Goal: Feedback & Contribution: Contribute content

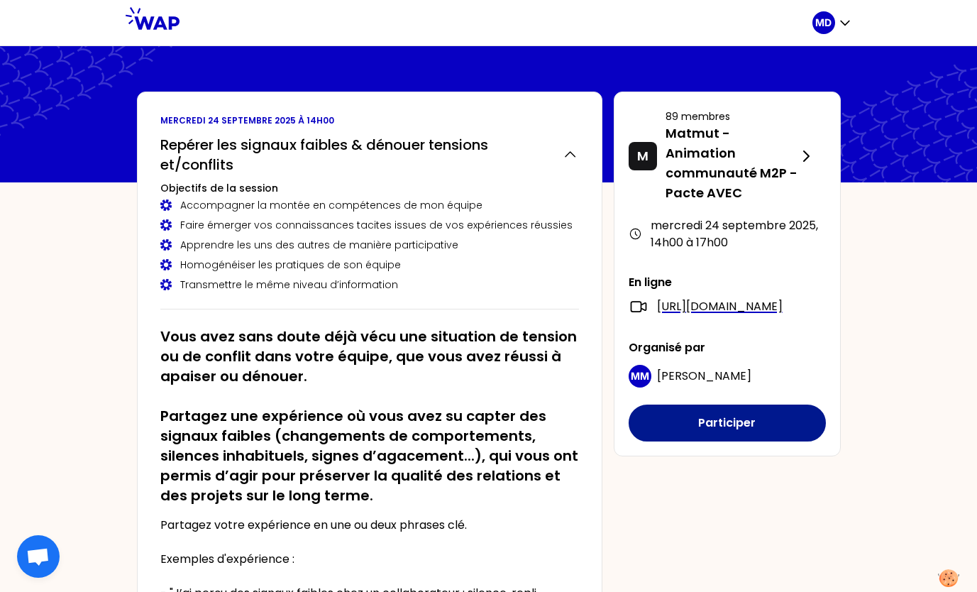
click at [774, 424] on button "Participer" at bounding box center [727, 422] width 197 height 37
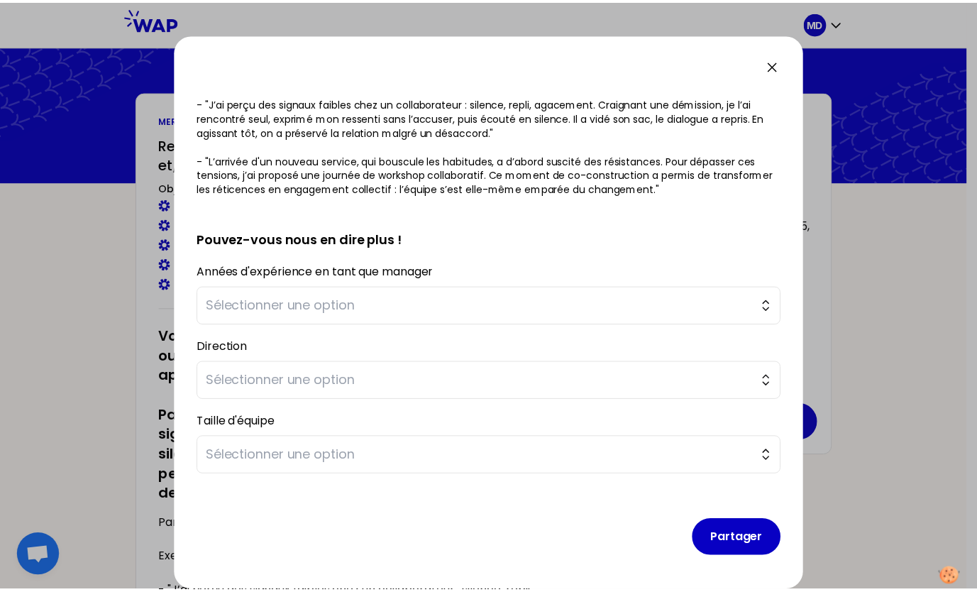
scroll to position [271, 0]
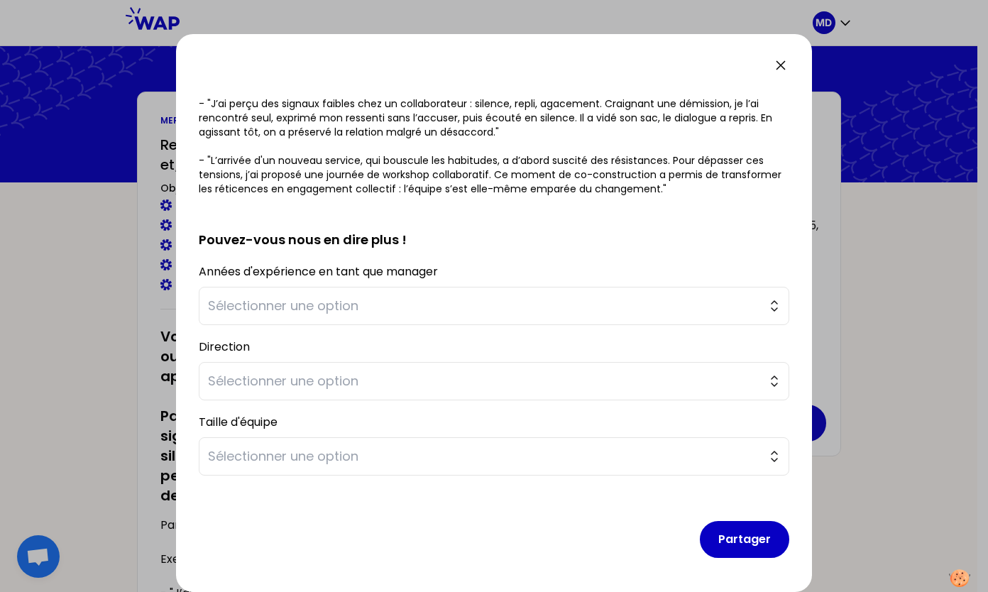
click at [780, 65] on icon at bounding box center [780, 65] width 9 height 9
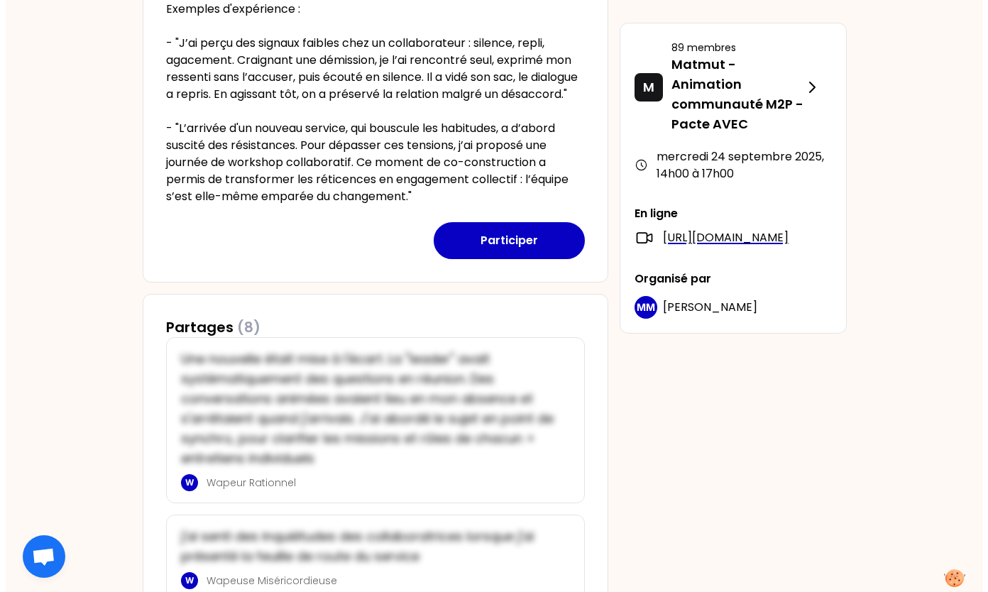
scroll to position [550, 0]
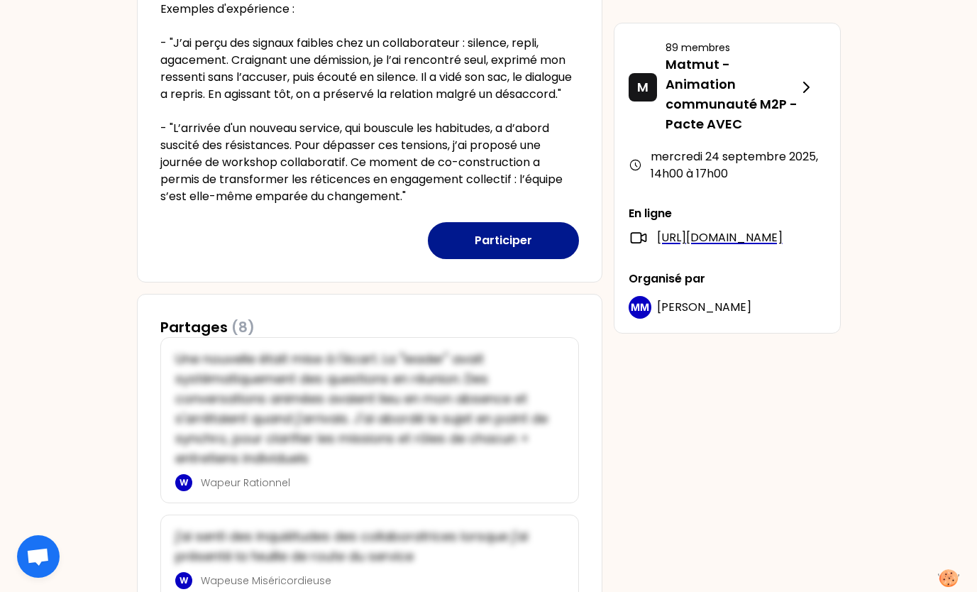
click at [493, 255] on button "Participer" at bounding box center [503, 240] width 151 height 37
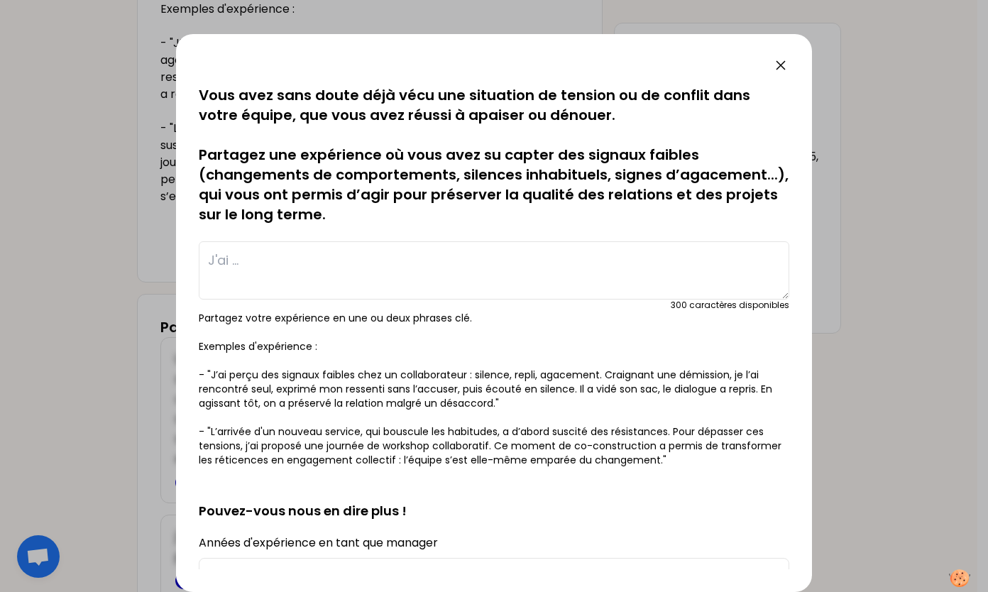
click at [304, 266] on textarea at bounding box center [494, 270] width 590 height 58
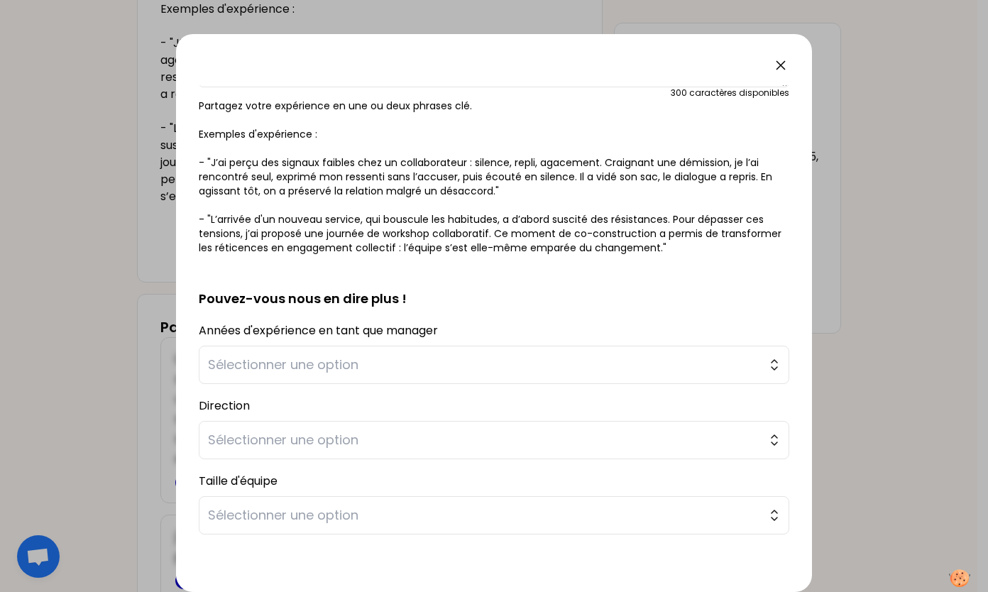
scroll to position [0, 0]
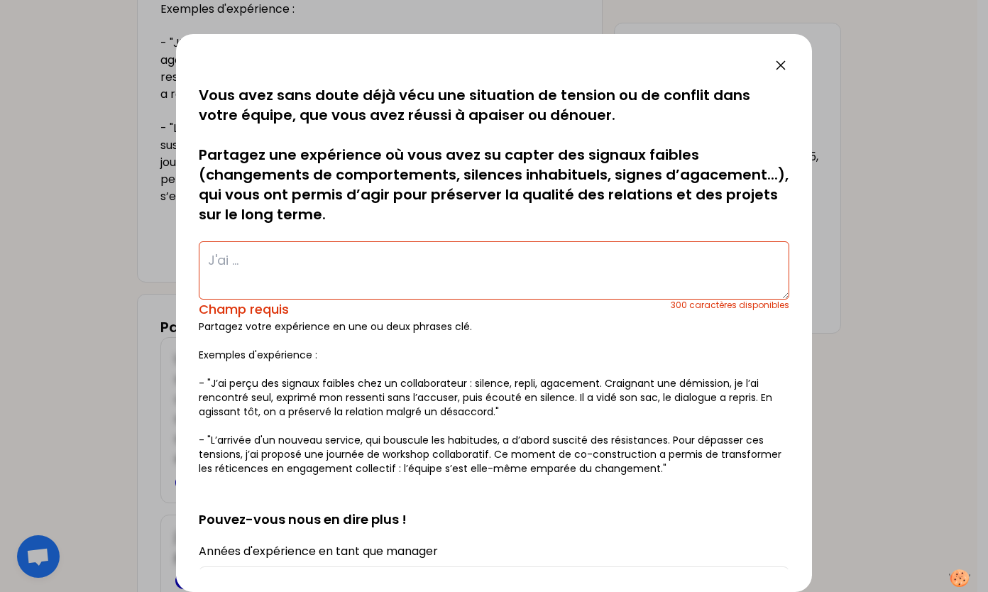
click at [361, 246] on textarea at bounding box center [494, 270] width 590 height 58
paste textarea "Dans mon équipe un conflit est né à l’occasion des congés d’[DATE]. La dernière…"
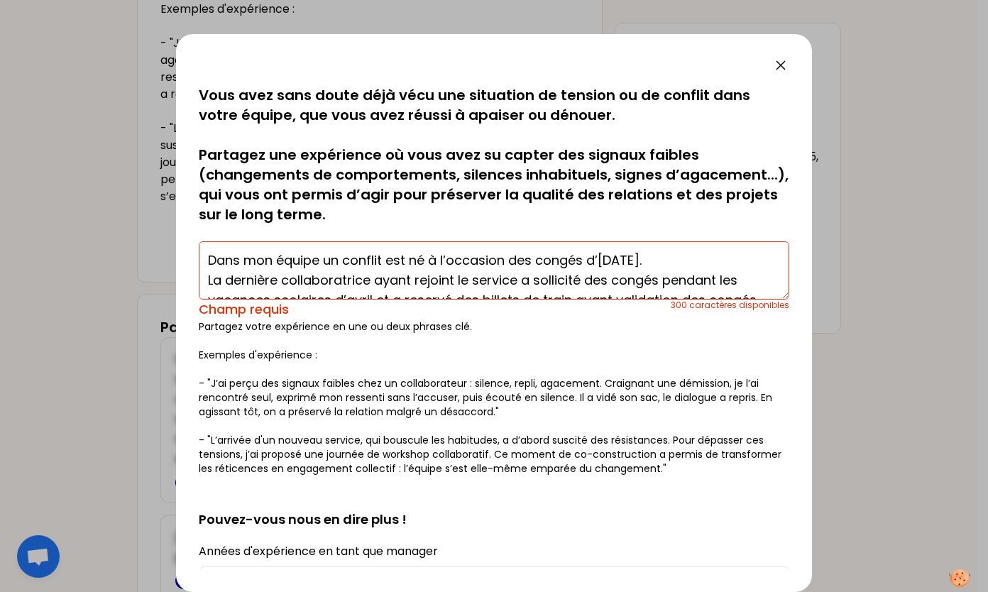
scroll to position [89, 0]
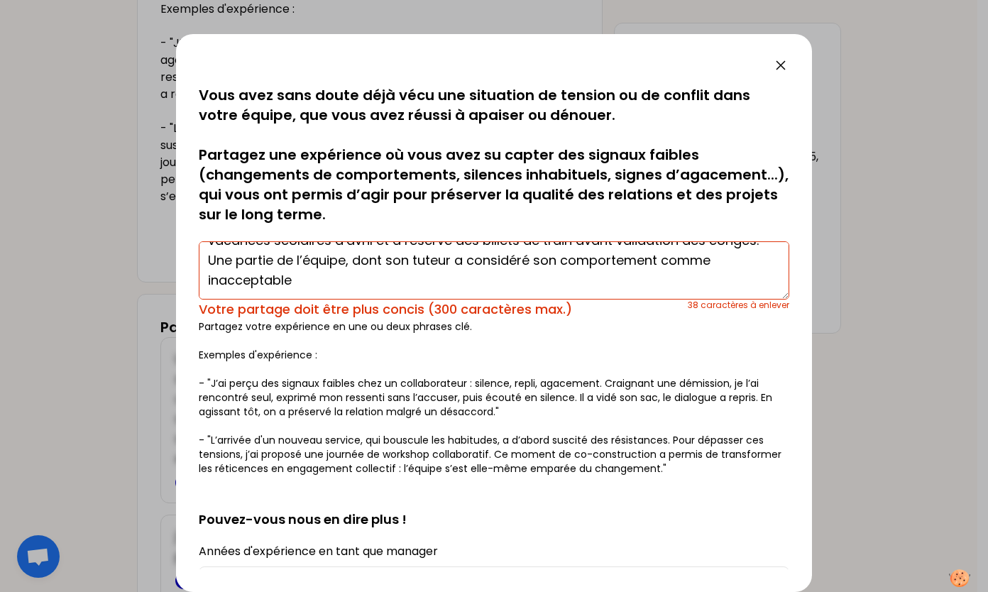
click at [251, 266] on textarea "Dans mon équipe un conflit est né à l’occasion des congés d’[DATE]. La dernière…" at bounding box center [494, 270] width 590 height 58
type textarea "Dans mon équipe un conflit est né à l’occasion des congés d’[DATE]. La dernière…"
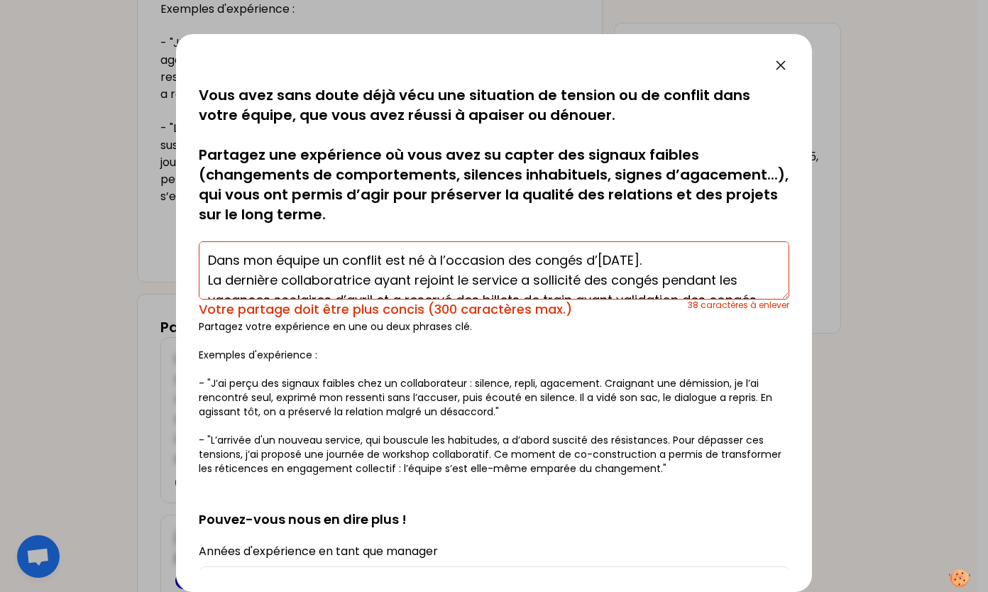
scroll to position [0, 0]
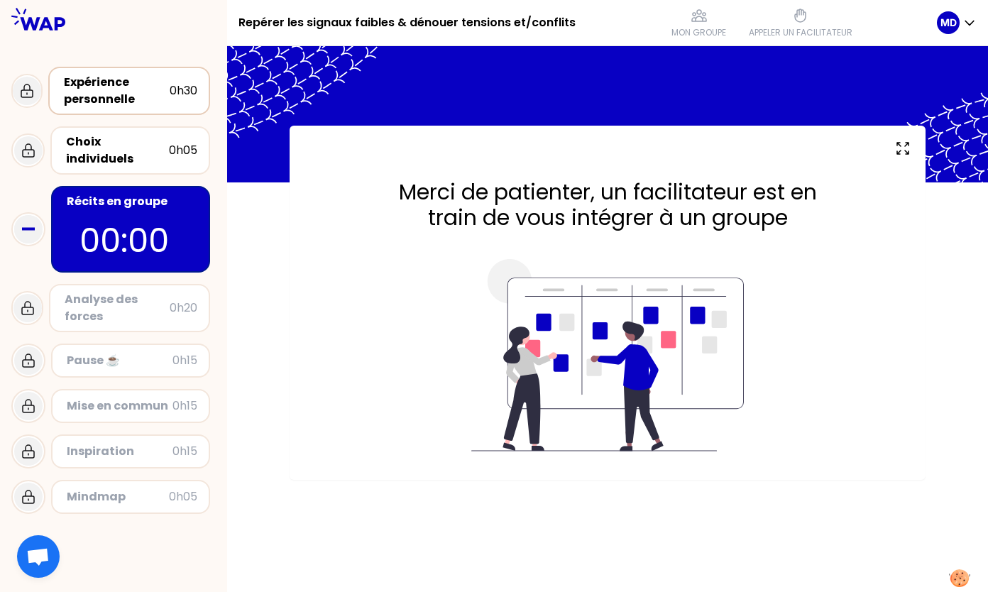
click at [120, 84] on div "Expérience personnelle" at bounding box center [117, 91] width 106 height 34
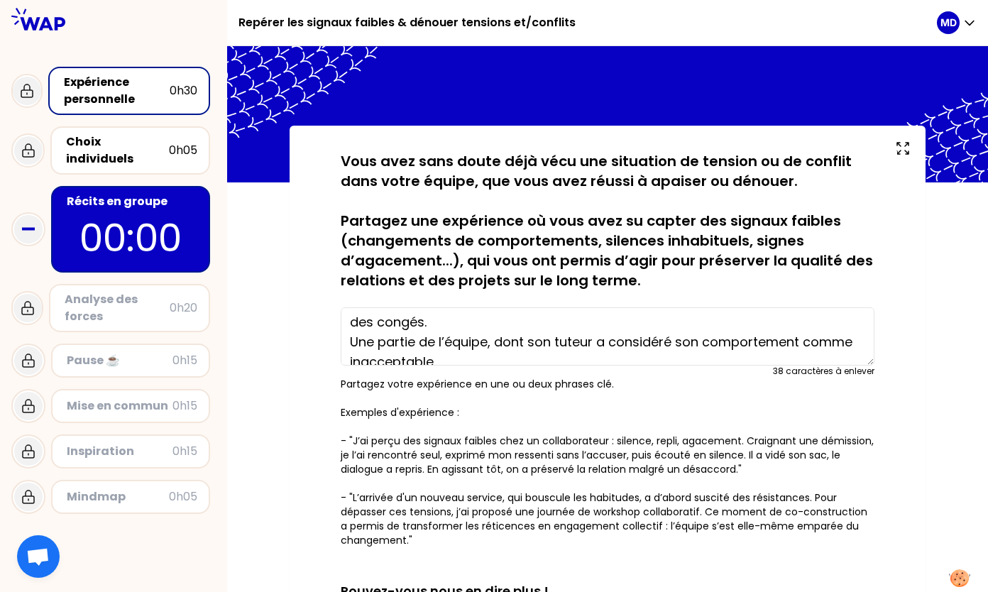
scroll to position [77, 0]
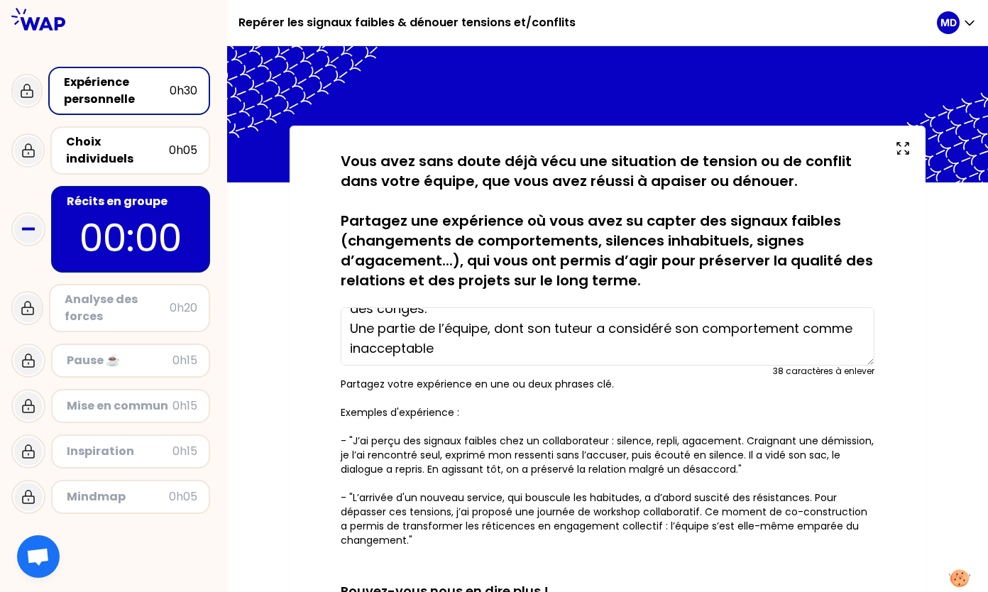
click at [503, 345] on textarea "Dans mon équipe un conflit est né à l’occasion des congés d’[DATE]. La dernière…" at bounding box center [608, 336] width 534 height 58
click at [546, 349] on textarea "Dans mon équipe un conflit est né à l’occasion des congés d’[DATE]. La dernière…" at bounding box center [608, 336] width 534 height 58
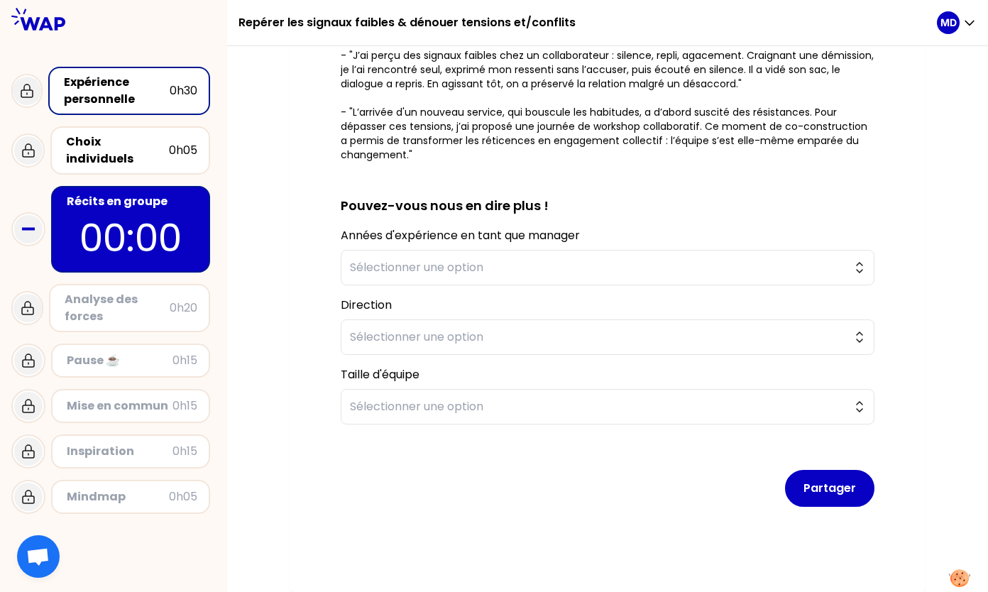
scroll to position [333, 0]
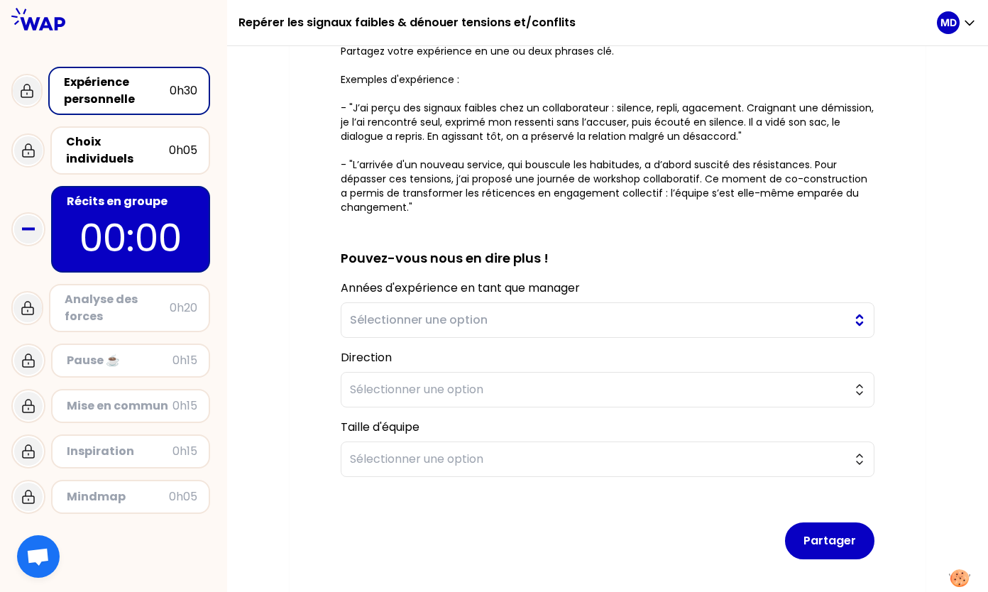
type textarea "Dans mon équipe un conflit est né à l’occasion des congés d’[DATE]. La dernière…"
click at [432, 316] on span "Sélectionner une option" at bounding box center [597, 319] width 495 height 17
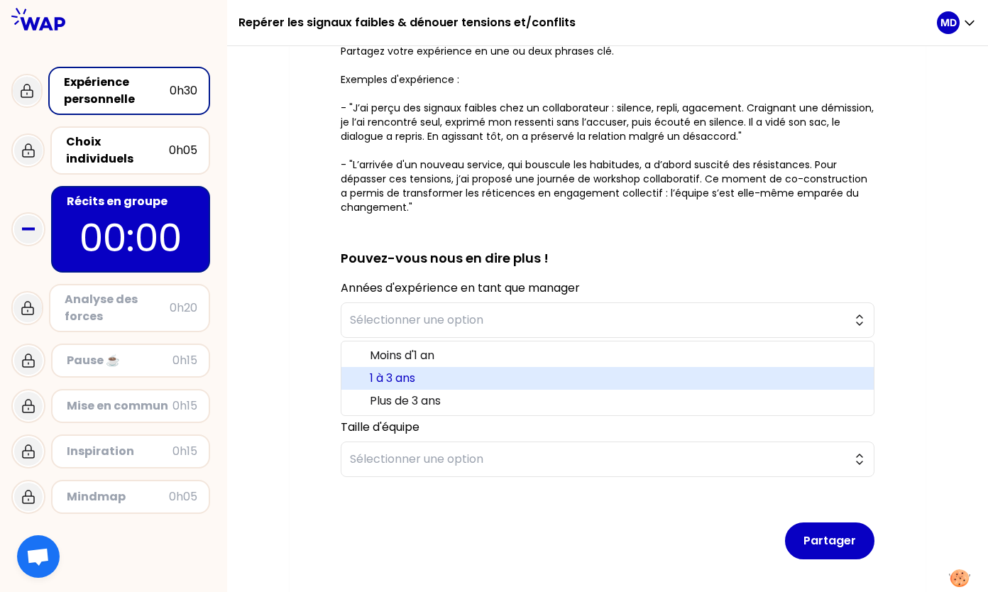
click at [407, 377] on span "1 à 3 ans" at bounding box center [616, 378] width 492 height 17
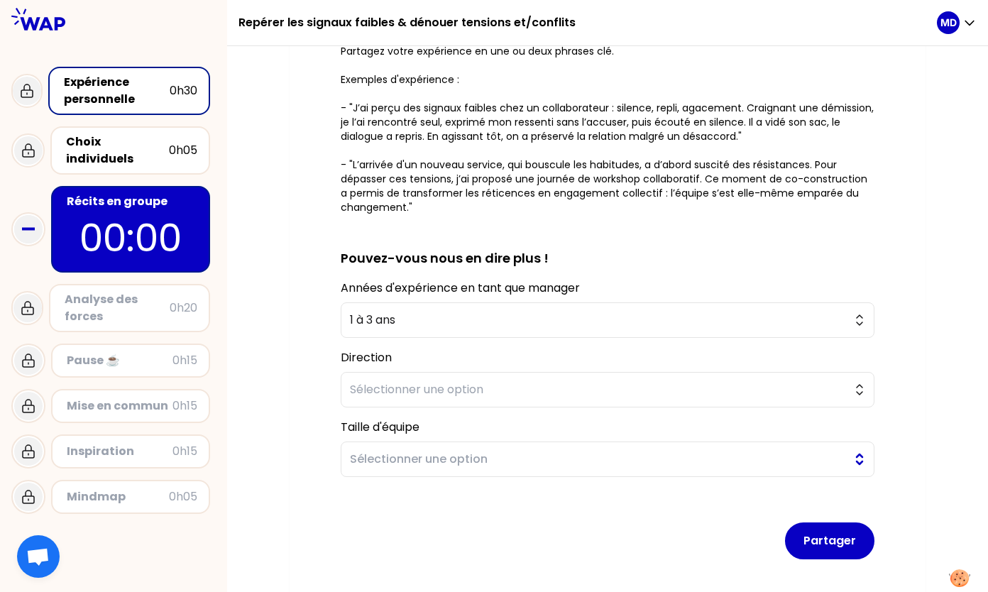
click at [550, 470] on button "Sélectionner une option" at bounding box center [608, 458] width 534 height 35
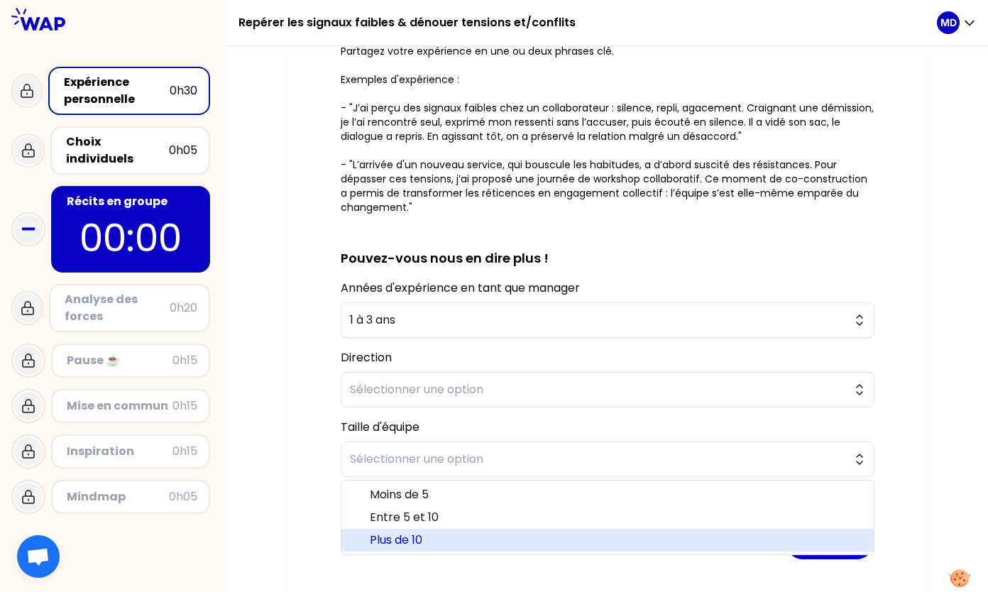
click at [431, 534] on span "Plus de 10" at bounding box center [616, 539] width 492 height 17
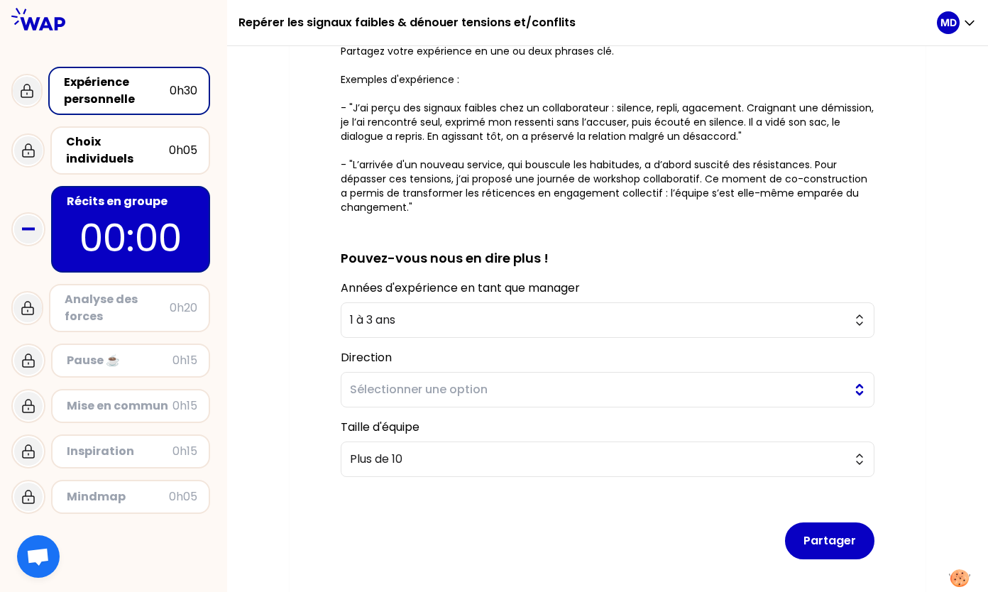
click at [453, 394] on span "Sélectionner une option" at bounding box center [597, 389] width 495 height 17
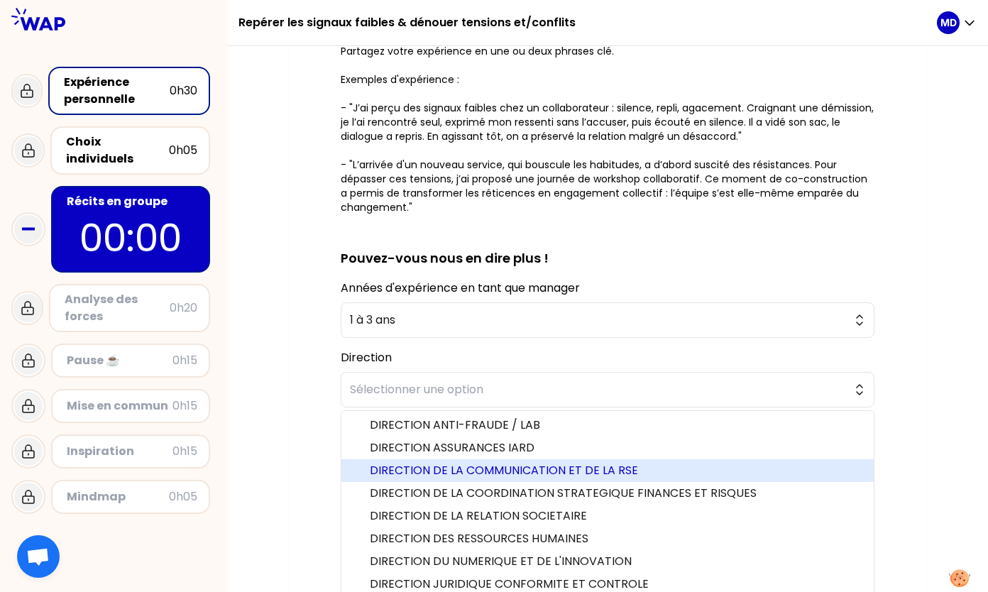
scroll to position [30, 0]
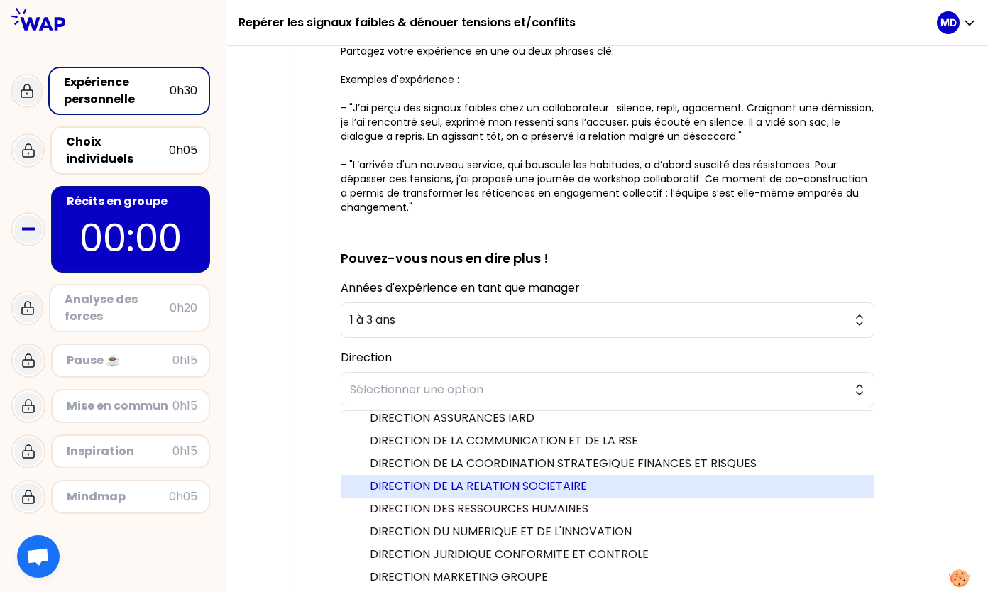
click at [483, 487] on span "DIRECTION DE LA RELATION SOCIETAIRE" at bounding box center [616, 486] width 492 height 17
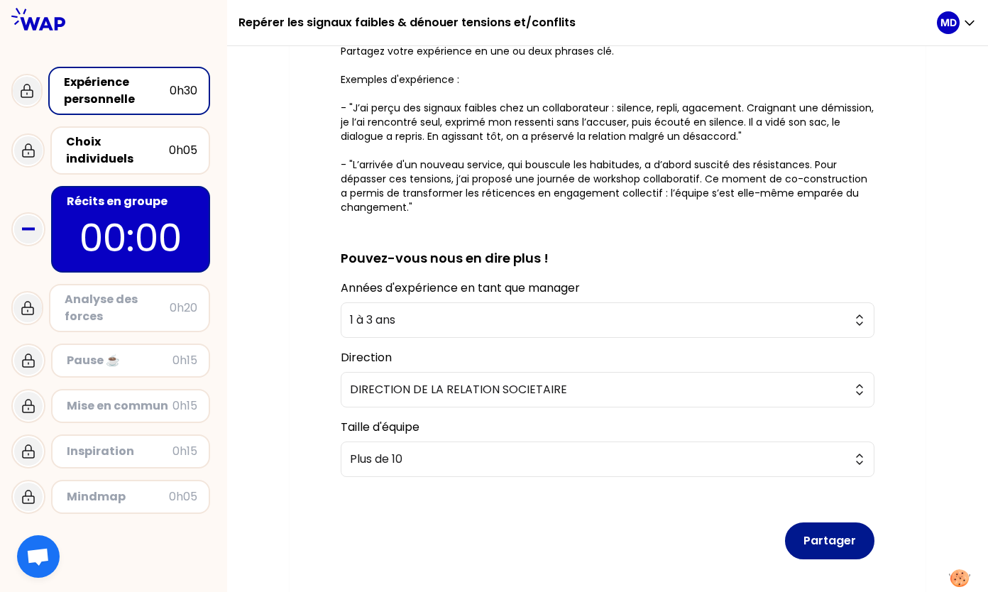
click at [826, 534] on button "Partager" at bounding box center [829, 540] width 89 height 37
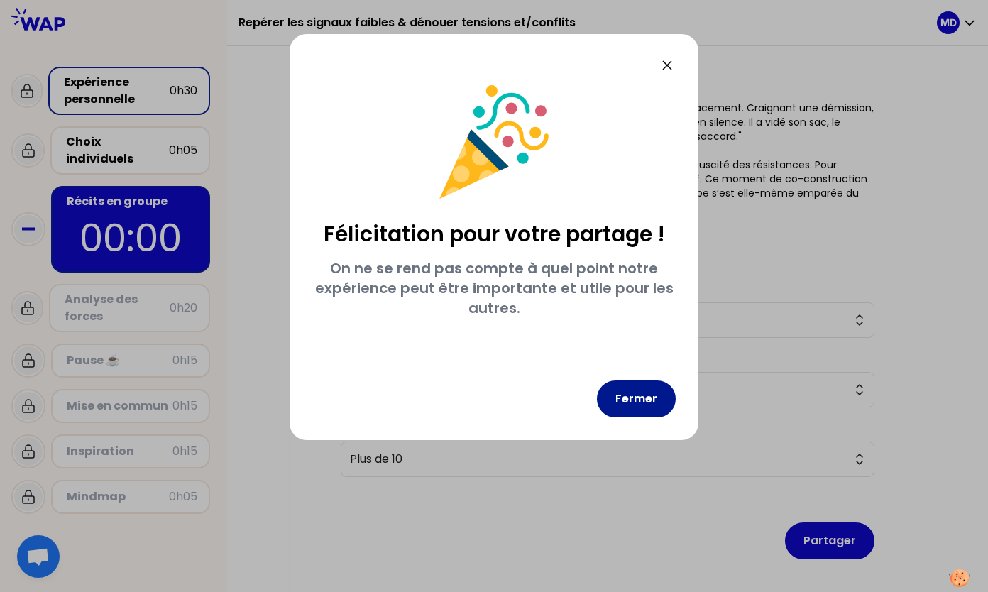
click at [644, 417] on button "Fermer" at bounding box center [636, 398] width 79 height 37
